Goal: Communication & Community: Answer question/provide support

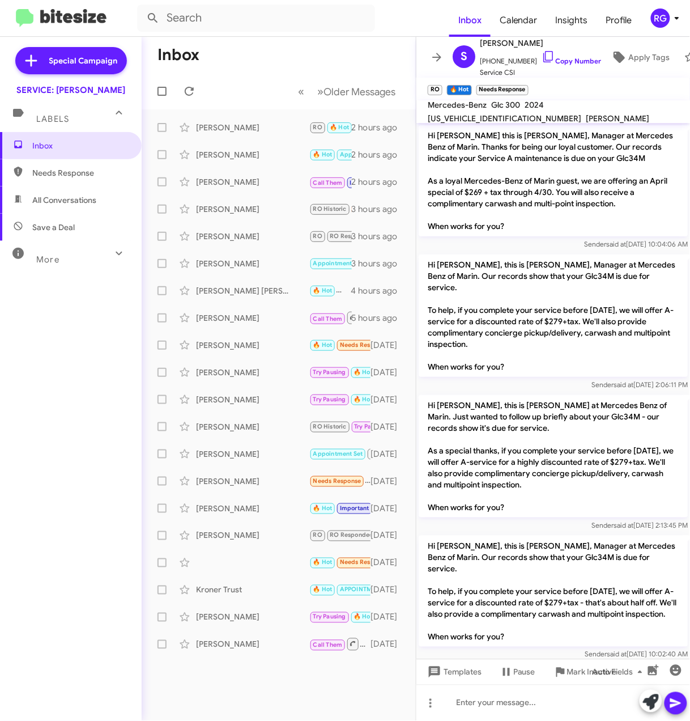
scroll to position [774, 0]
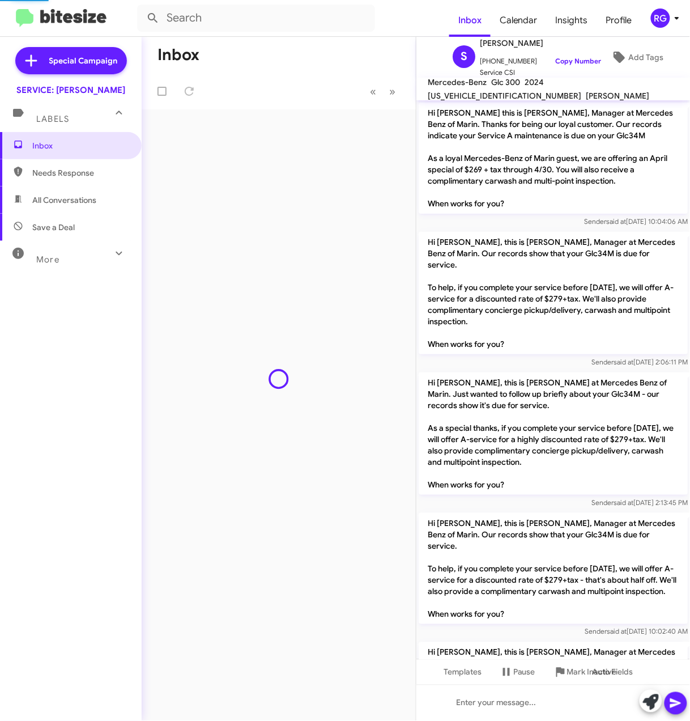
scroll to position [751, 0]
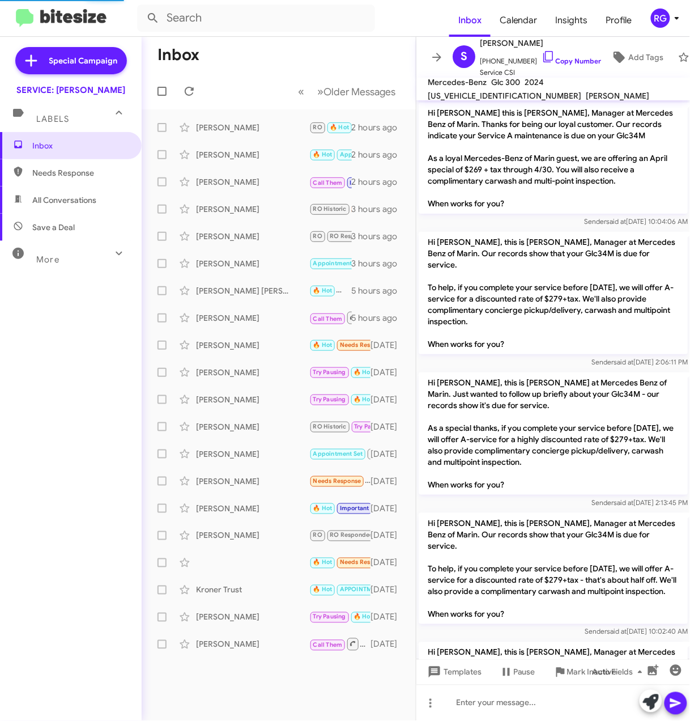
scroll to position [751, 0]
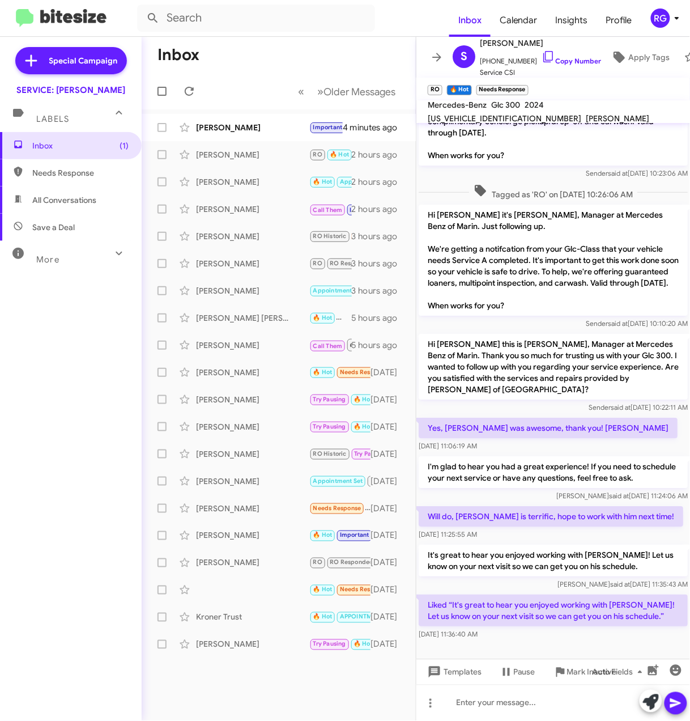
click at [82, 342] on div "Inbox (1) Needs Response All Conversations Save a Deal More Important 🔥 Hot App…" at bounding box center [71, 348] width 142 height 432
click at [243, 127] on div "[PERSON_NAME]" at bounding box center [252, 127] width 113 height 11
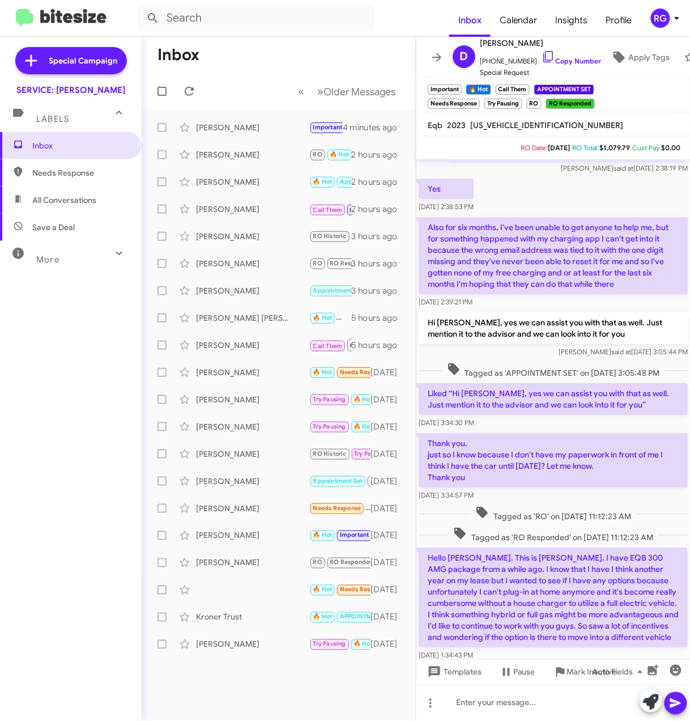
scroll to position [1942, 0]
